Goal: Information Seeking & Learning: Understand process/instructions

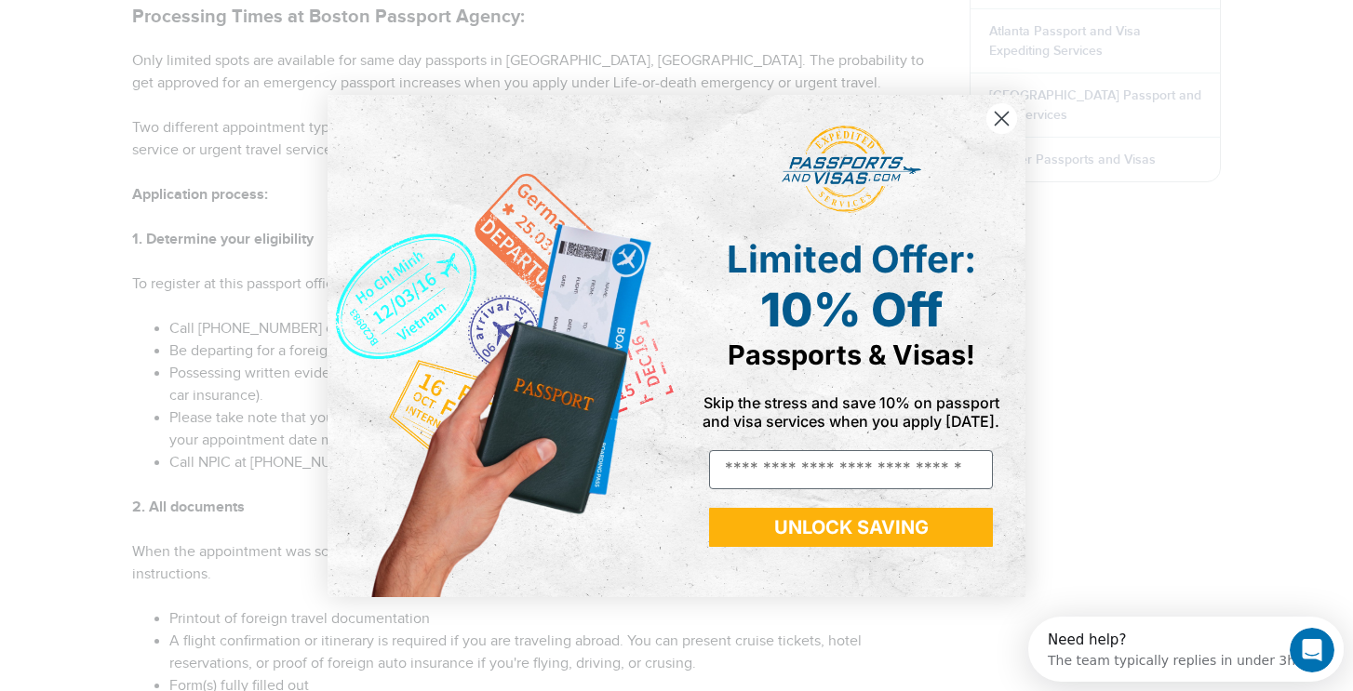
click at [1001, 111] on circle "Close dialog" at bounding box center [1001, 117] width 31 height 31
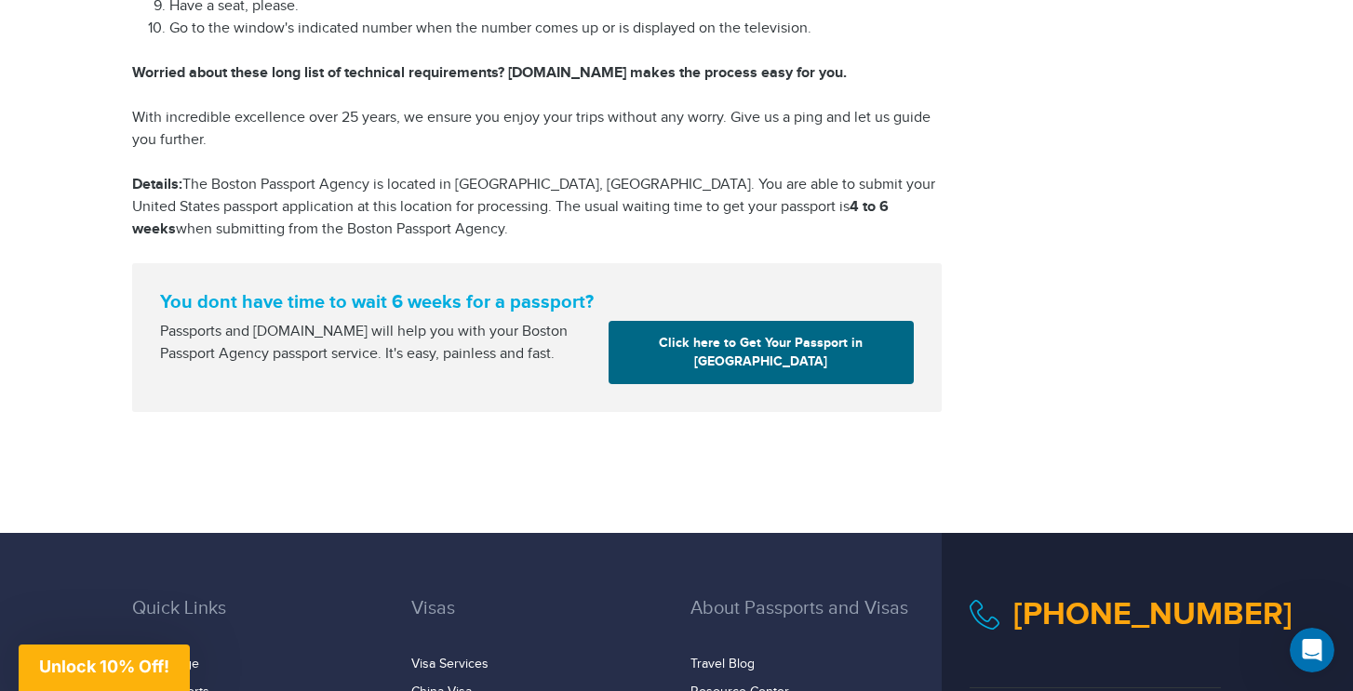
scroll to position [2477, 0]
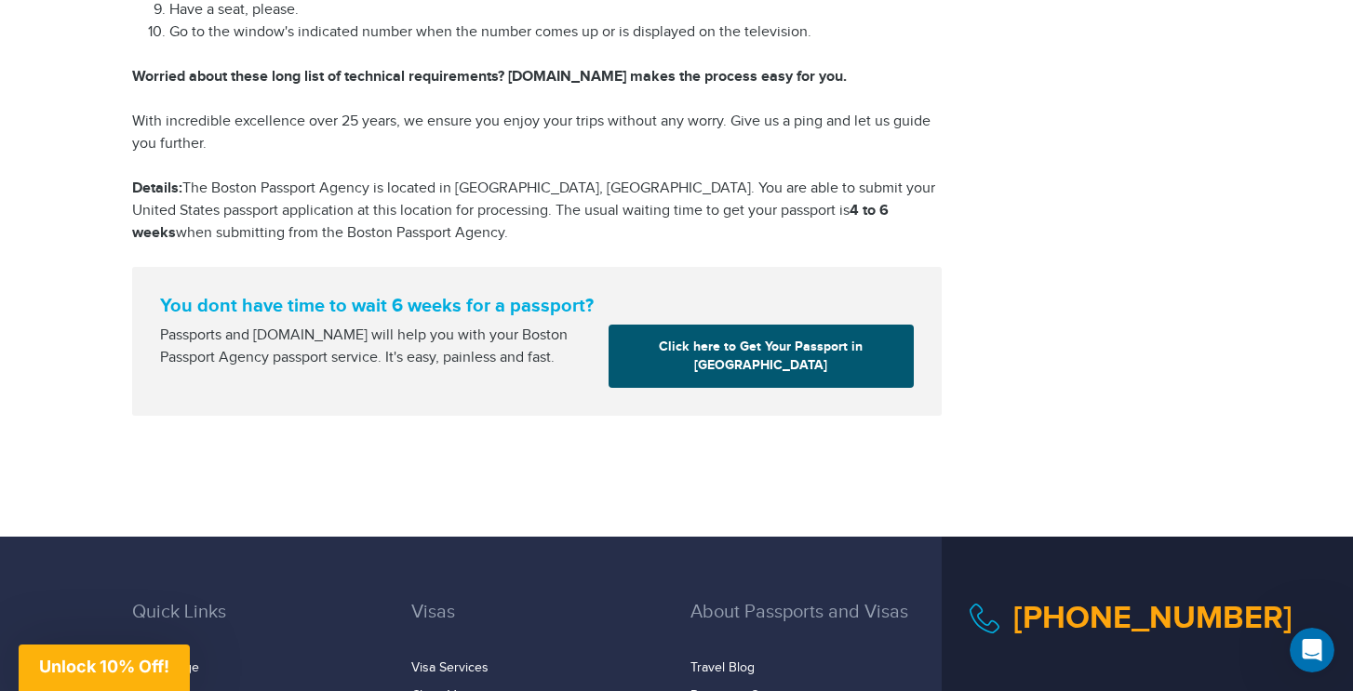
click at [703, 327] on link "Click here to Get Your Passport in Boston" at bounding box center [761, 356] width 305 height 63
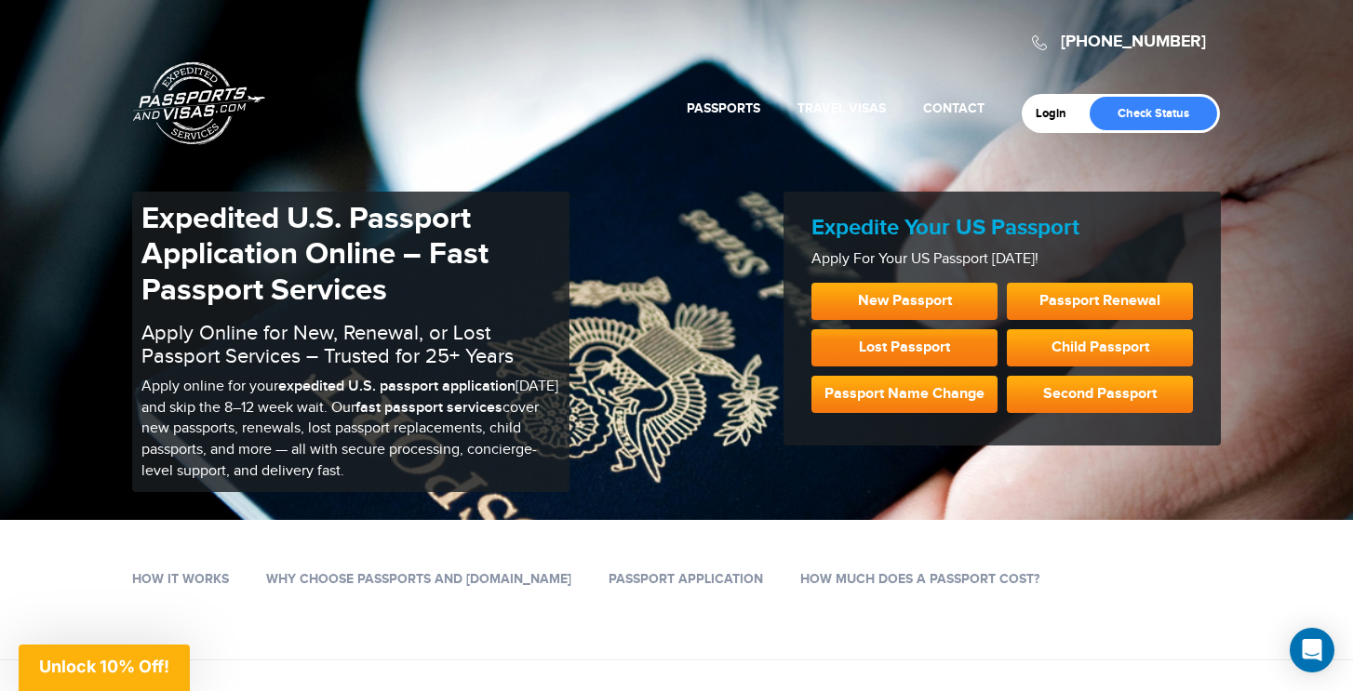
click at [952, 345] on link "Lost Passport" at bounding box center [904, 347] width 186 height 37
